Goal: Navigation & Orientation: Find specific page/section

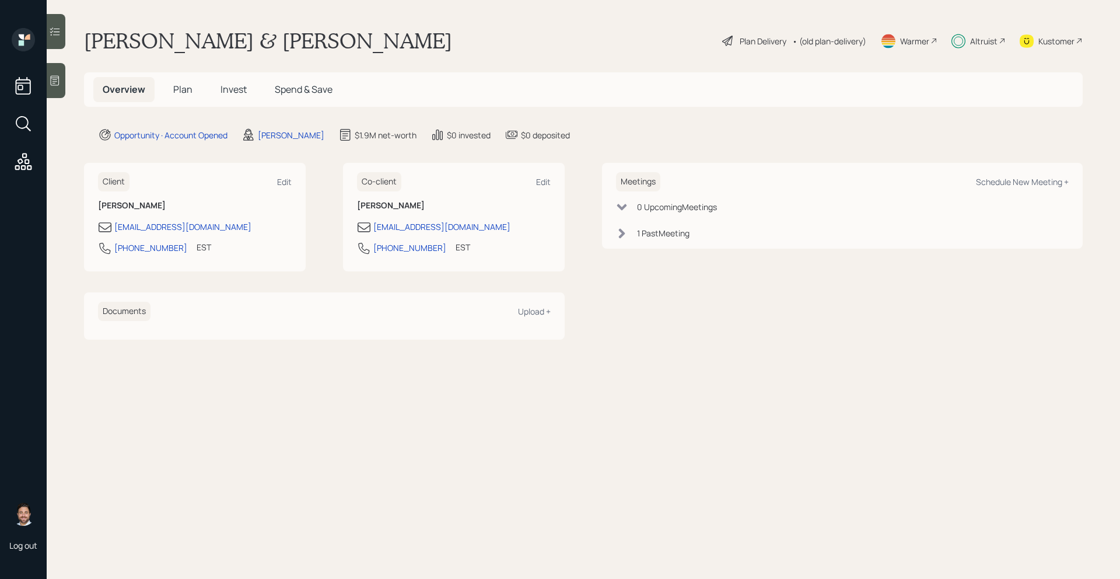
click at [246, 90] on h5 "Invest" at bounding box center [233, 89] width 45 height 25
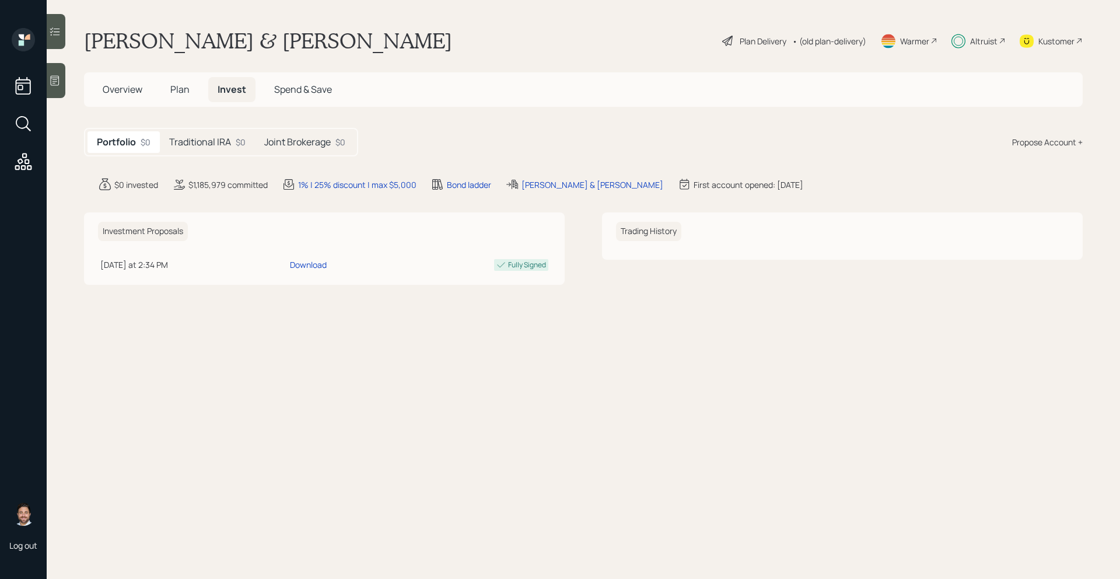
click at [302, 143] on h5 "Joint Brokerage" at bounding box center [297, 142] width 67 height 11
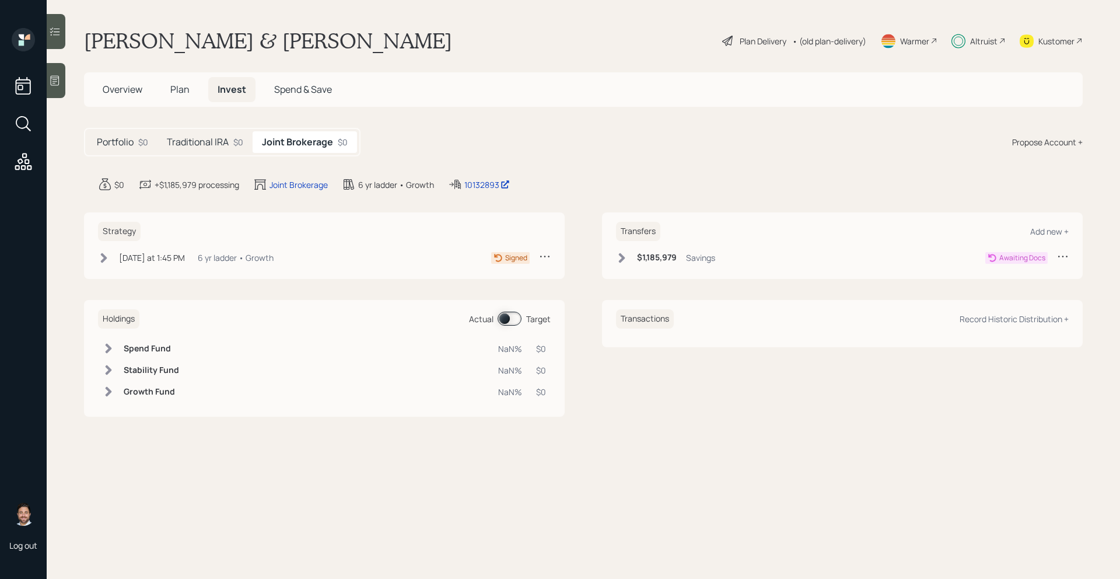
click at [105, 260] on icon at bounding box center [104, 258] width 12 height 12
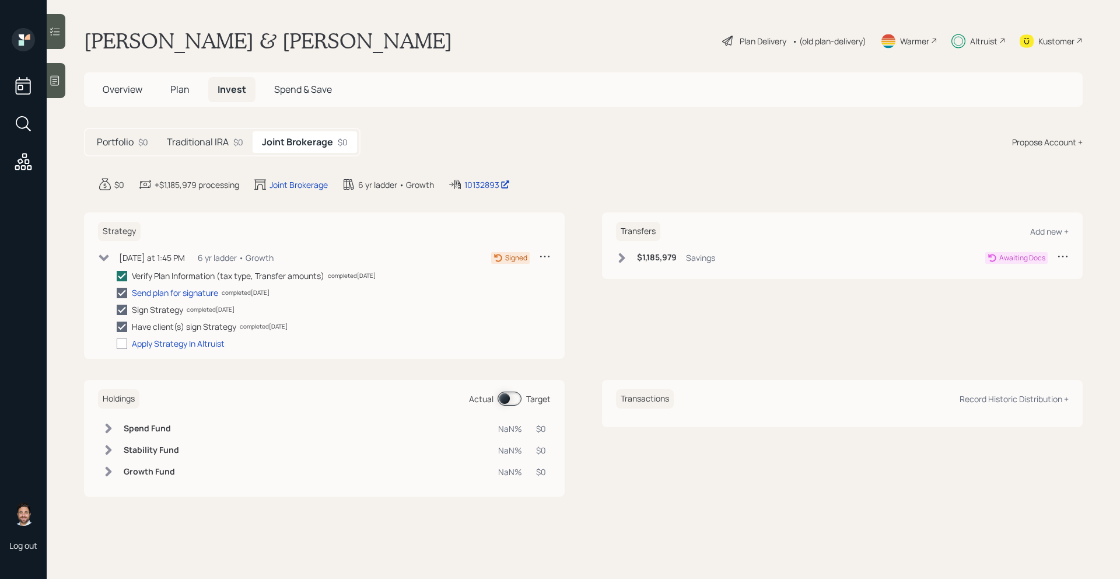
click at [105, 260] on icon at bounding box center [104, 258] width 12 height 12
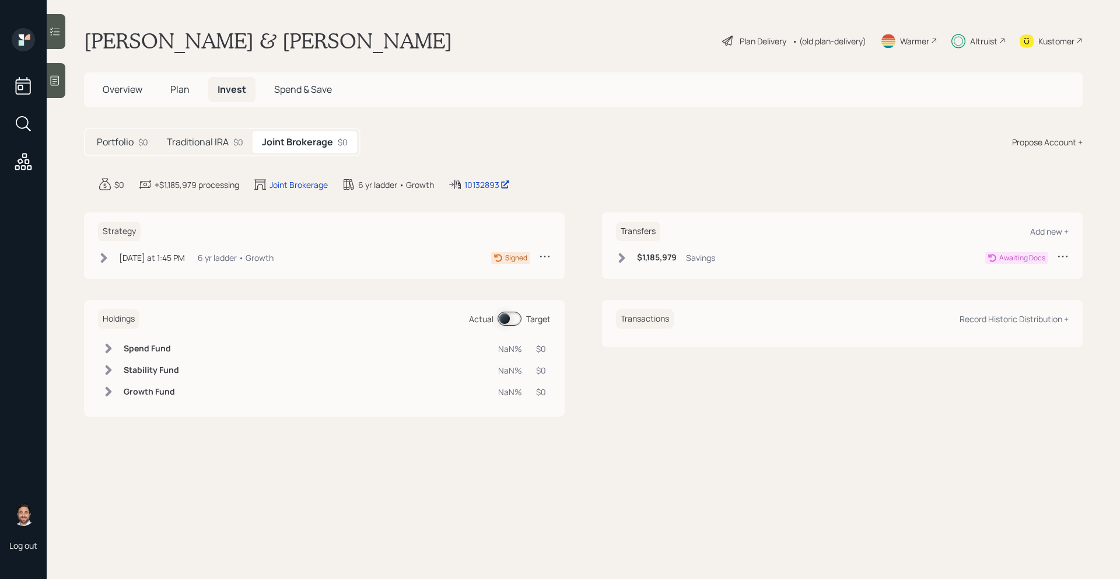
click at [623, 261] on icon at bounding box center [622, 258] width 12 height 12
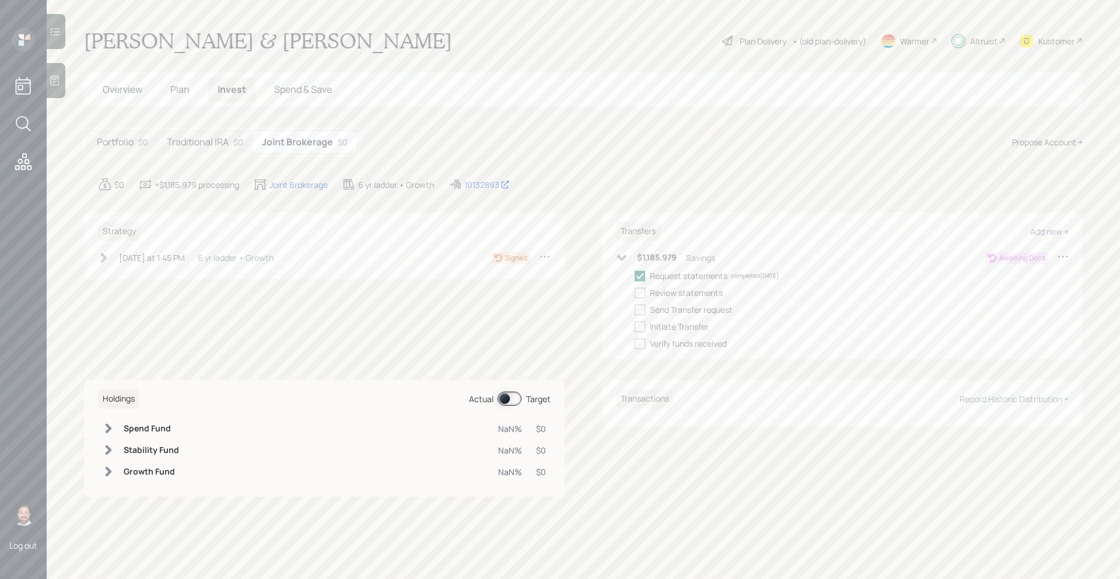
click at [623, 261] on icon at bounding box center [622, 258] width 12 height 12
